Goal: Task Accomplishment & Management: Complete application form

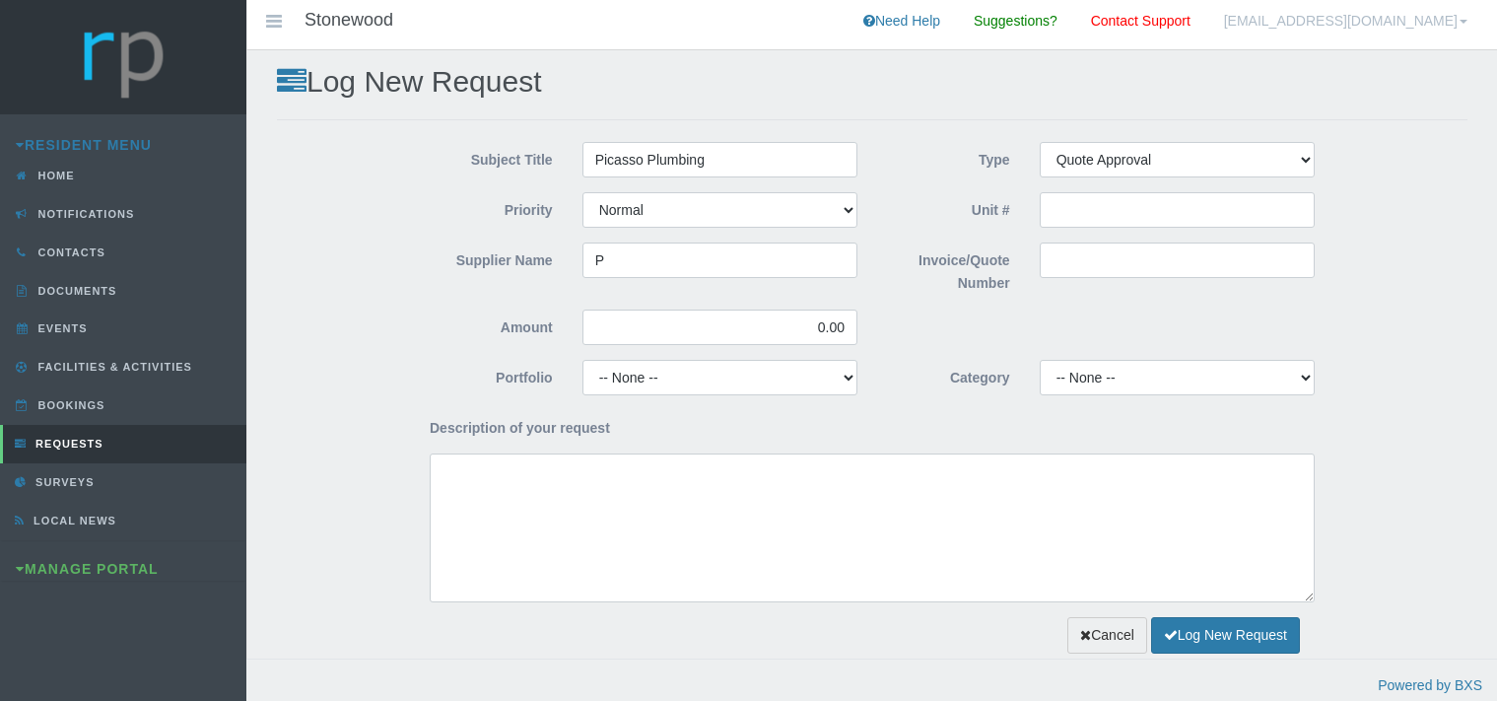
select select "QUOTE"
select select "MEDIUM"
type input "Picasso Plumbing"
click at [1078, 252] on input "Invoice/Quote Number" at bounding box center [1177, 260] width 275 height 35
click at [1076, 258] on input "Invoice/Quote Number" at bounding box center [1177, 260] width 275 height 35
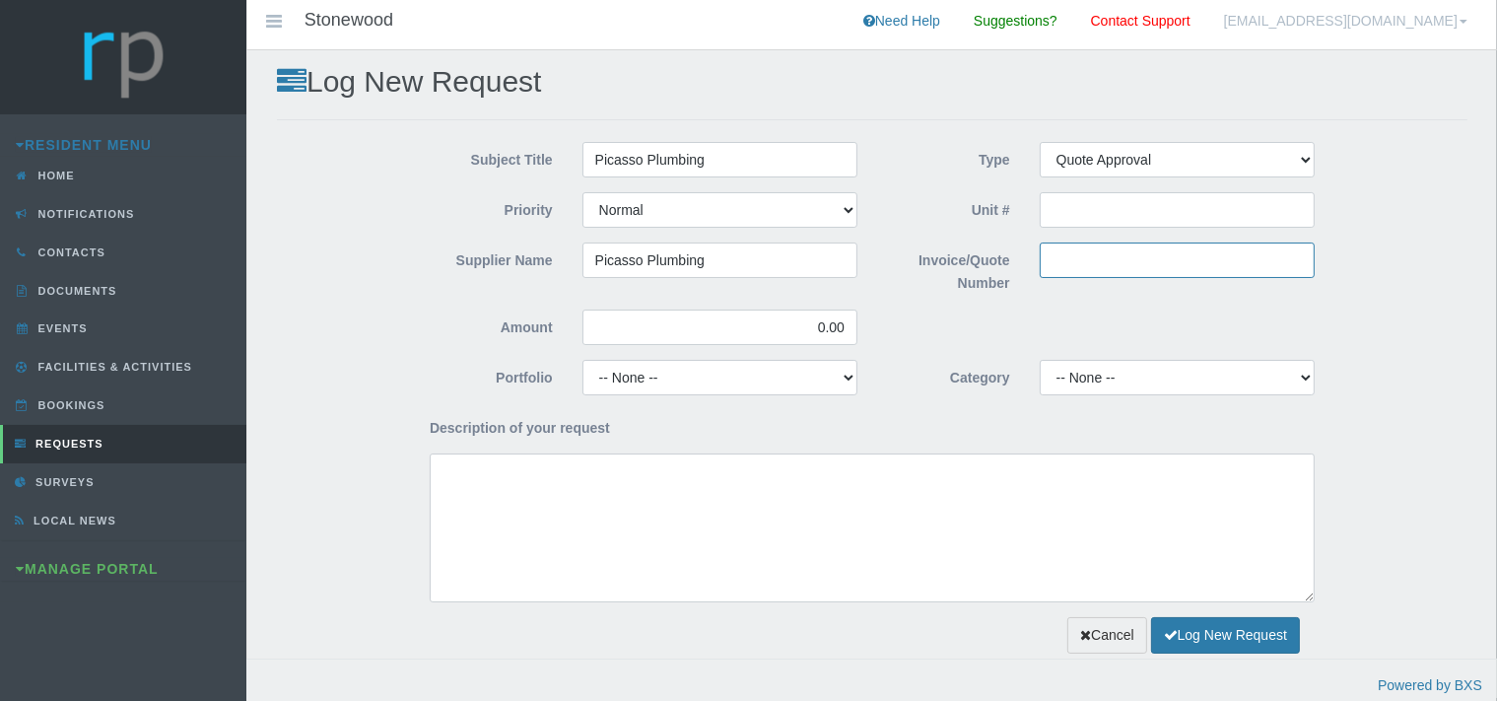
paste input "QU-4405"
type input "QU-4405"
drag, startPoint x: 814, startPoint y: 329, endPoint x: 785, endPoint y: 331, distance: 29.6
click at [786, 331] on input "0.00" at bounding box center [720, 327] width 275 height 35
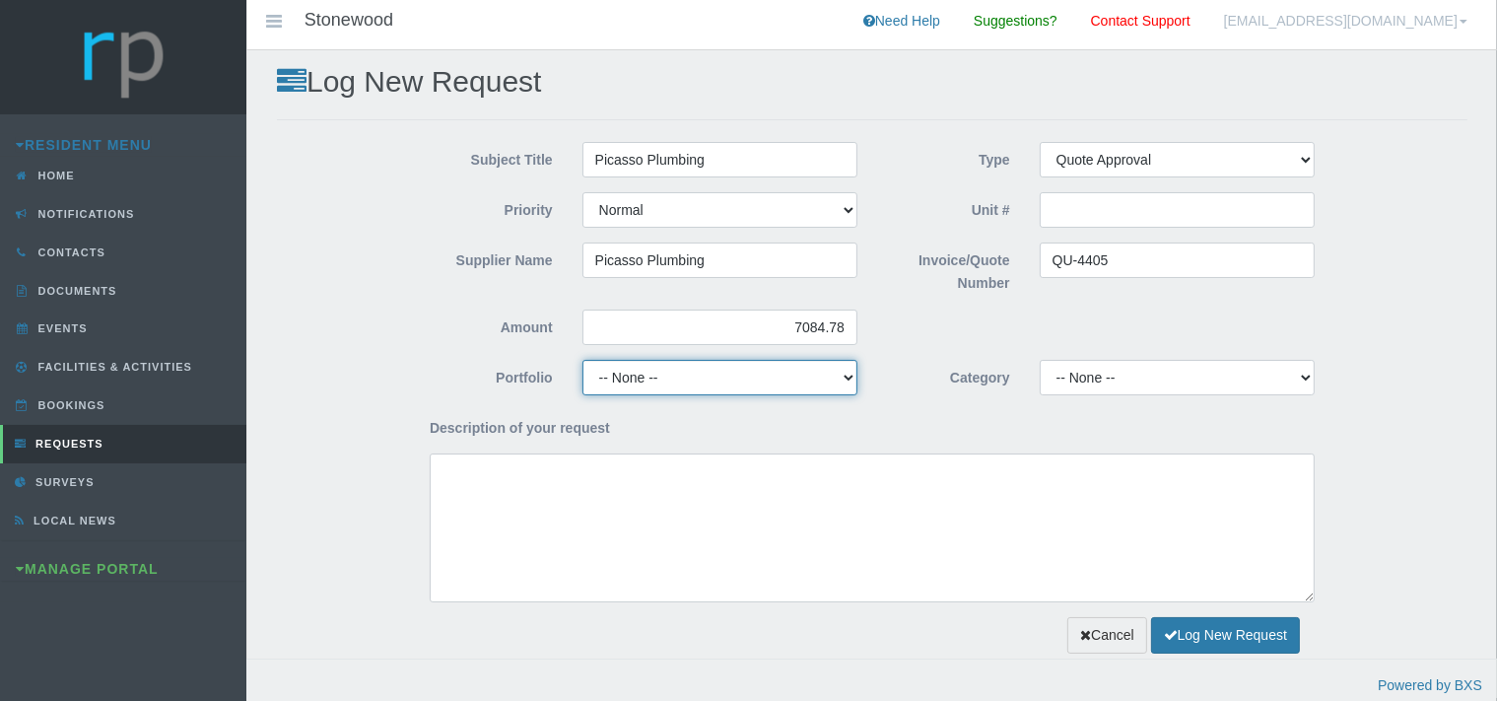
type input "7,084.78"
click at [583, 360] on select "-- None -- Chairperson Communication Estate Manager Finance Gardens Maintenance…" at bounding box center [720, 377] width 275 height 35
select select "MAINT"
click option "Maintenance" at bounding box center [0, 0] width 0 height 0
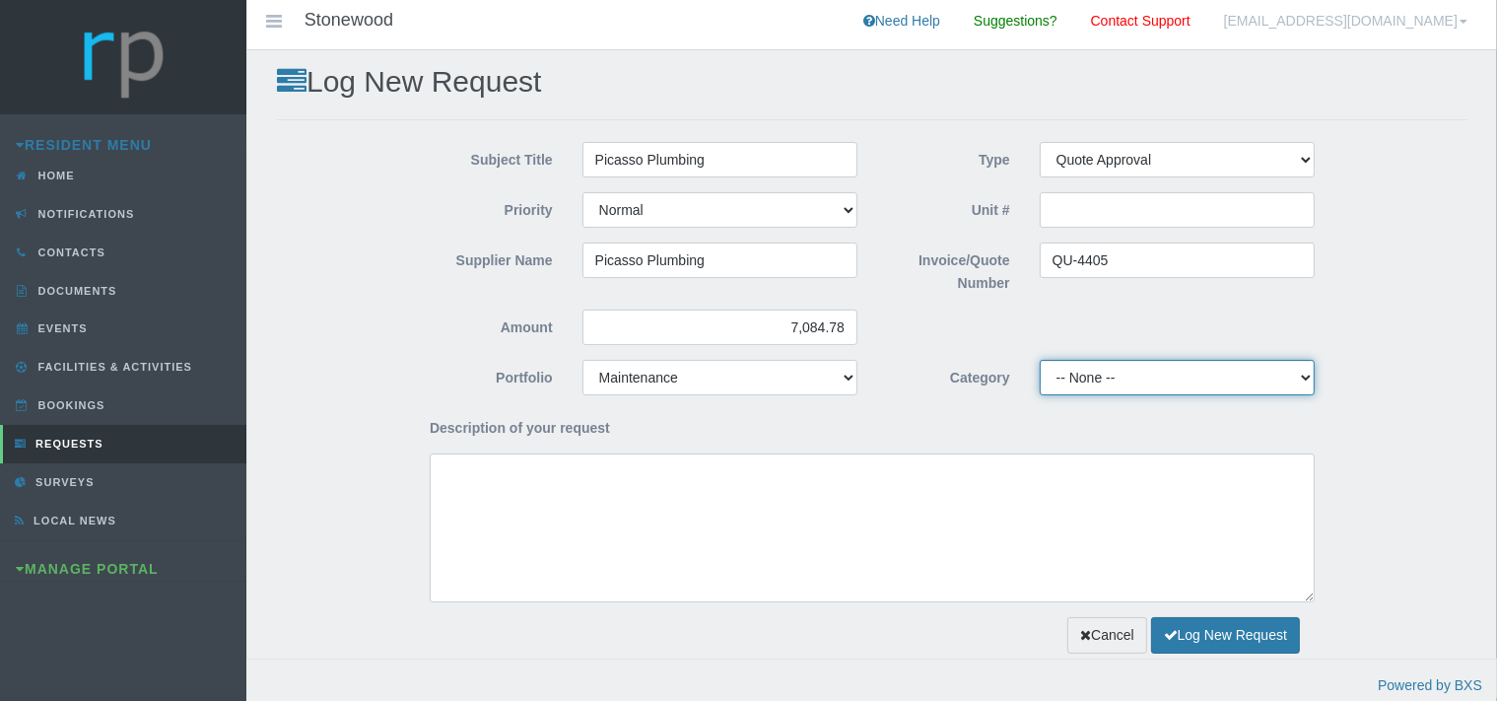
click at [1040, 360] on select "-- None -- 10 YMP - Borehole 10 YMP - Fire Equipment 10 YMP - Garden upgrades 1…" at bounding box center [1177, 377] width 275 height 35
select select "2523c3d0-1717-46f9-8fc8-4d3d6e9cc1fd"
click option "10 YMP - Plumbing day to day" at bounding box center [0, 0] width 0 height 0
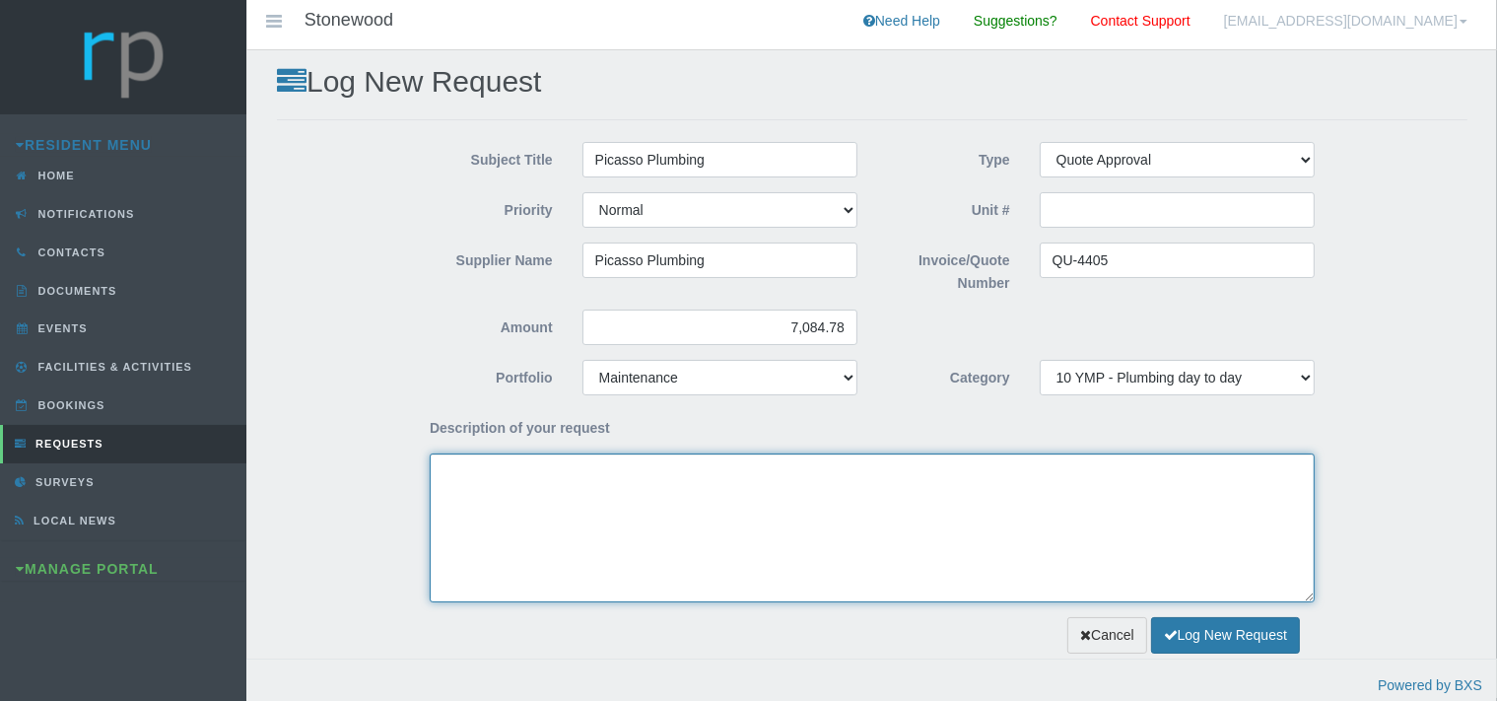
click at [552, 471] on textarea "Description of your request" at bounding box center [872, 527] width 885 height 149
type textarea "Dear Trustees,"
